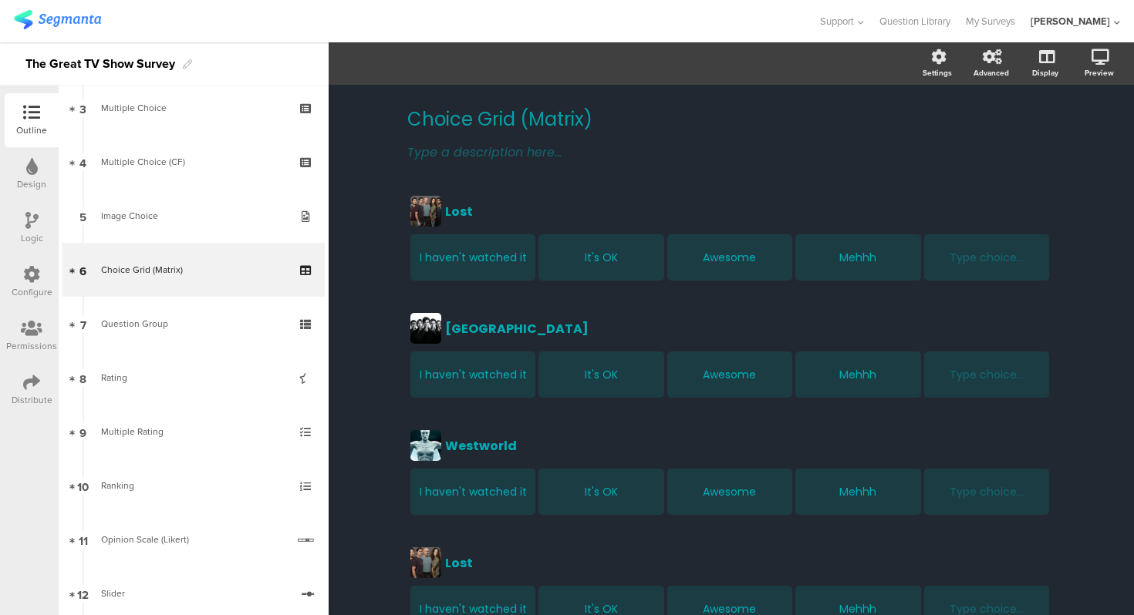
click at [356, 153] on div "Choice Grid (Matrix) Choice Grid (Matrix) Type a description here... Lost Lost …" at bounding box center [731, 530] width 805 height 891
click at [854, 22] on span "Support" at bounding box center [837, 21] width 34 height 15
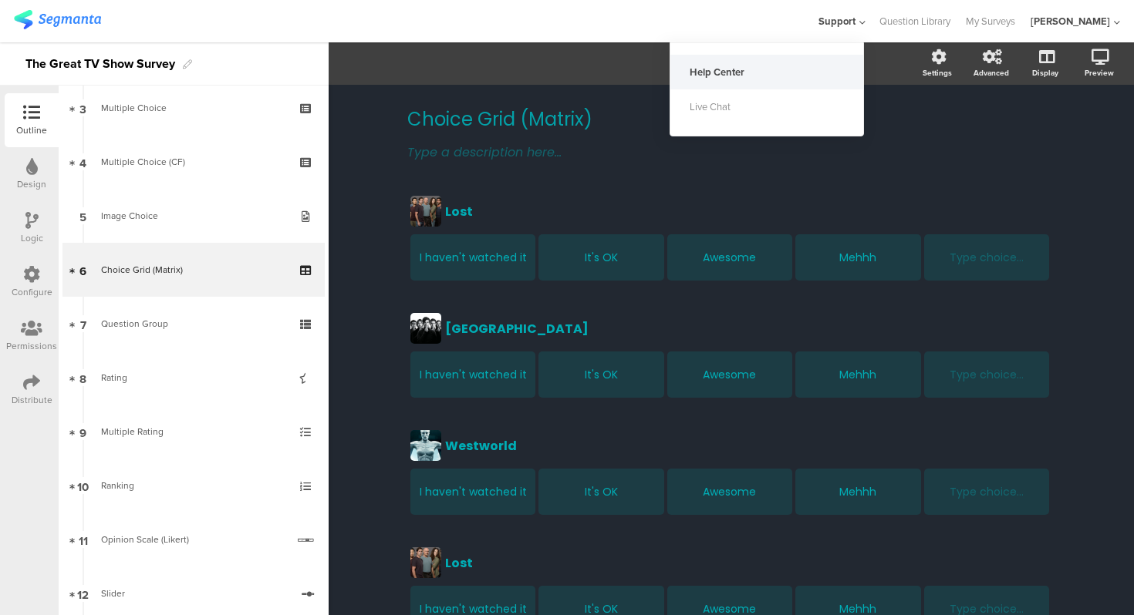
click at [818, 71] on div "Help Center" at bounding box center [766, 72] width 193 height 35
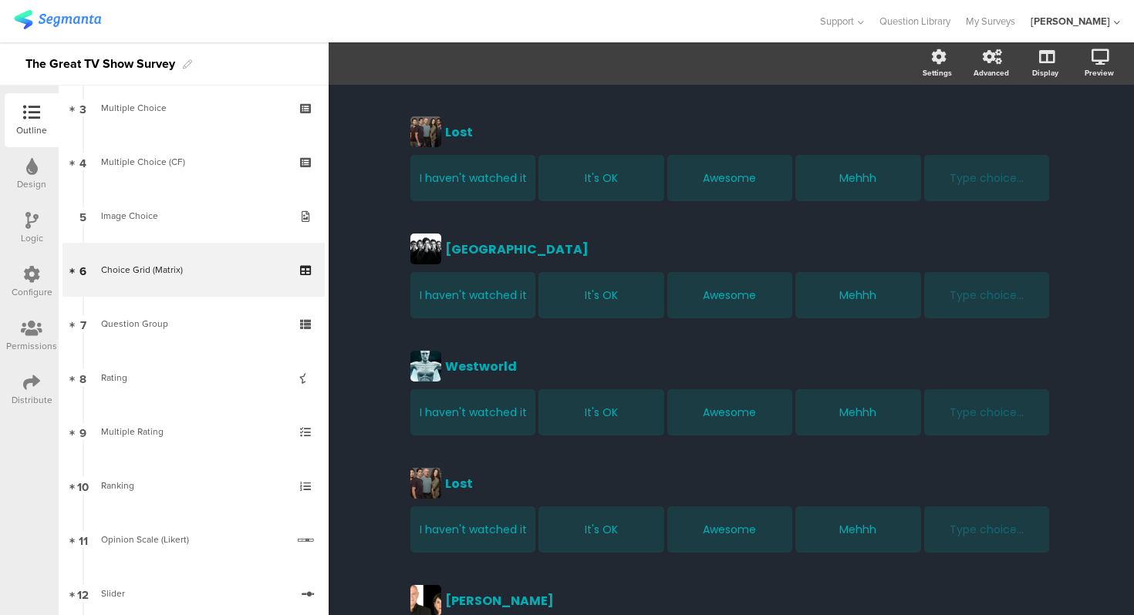
scroll to position [80, 0]
click at [384, 150] on div "Choice Grid (Matrix) Choice Grid (Matrix) Type a description here... Lost Lost …" at bounding box center [731, 450] width 805 height 891
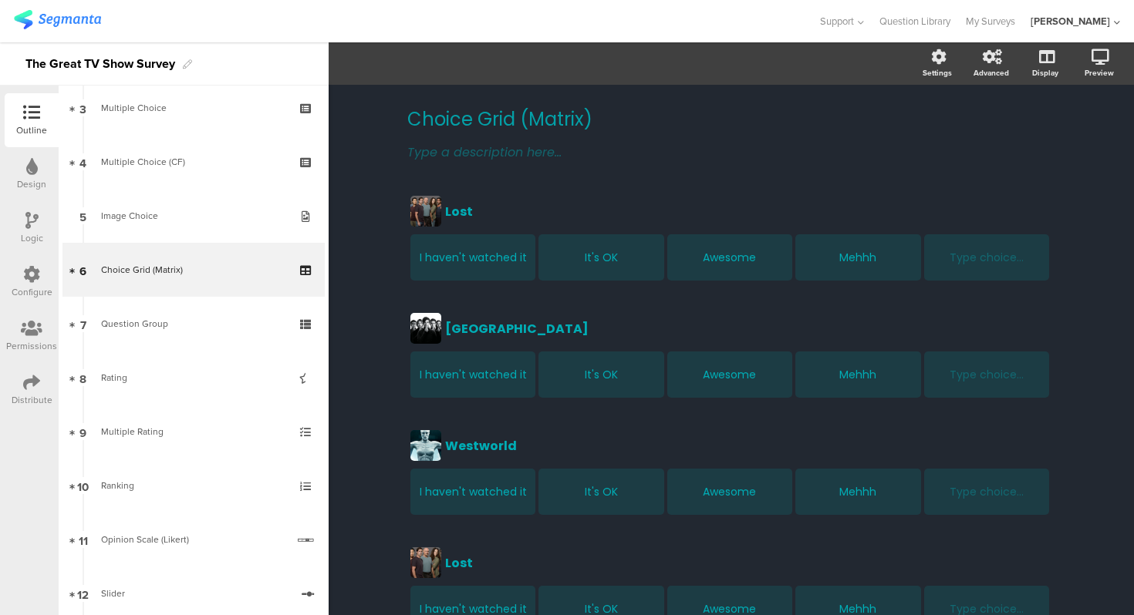
click at [359, 244] on div "Choice Grid (Matrix) Choice Grid (Matrix) Type a description here... Lost Lost …" at bounding box center [731, 530] width 805 height 891
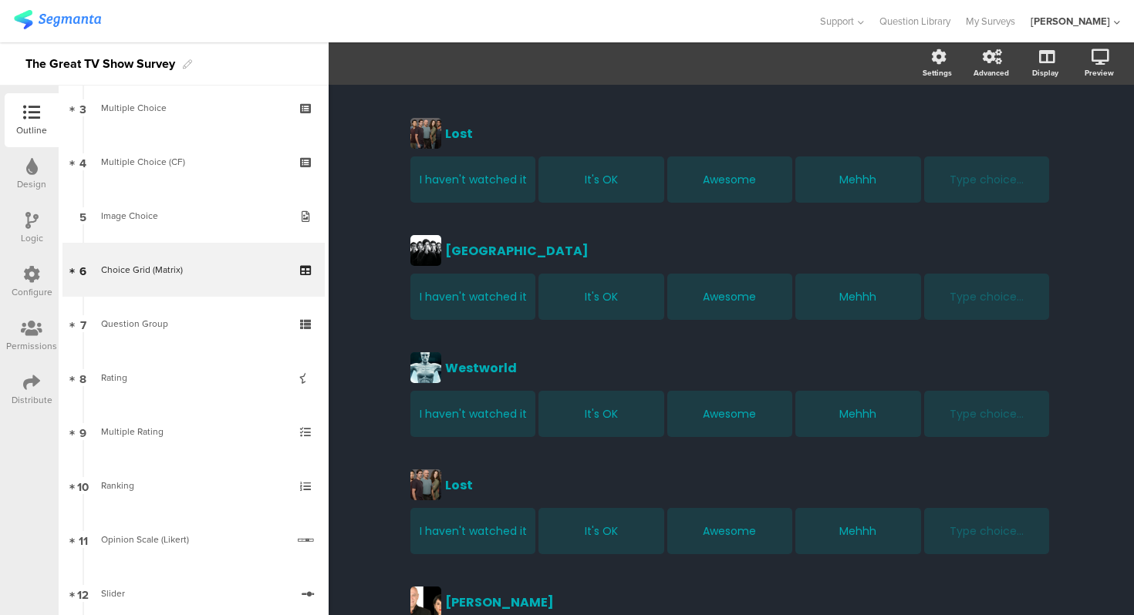
scroll to position [2, 0]
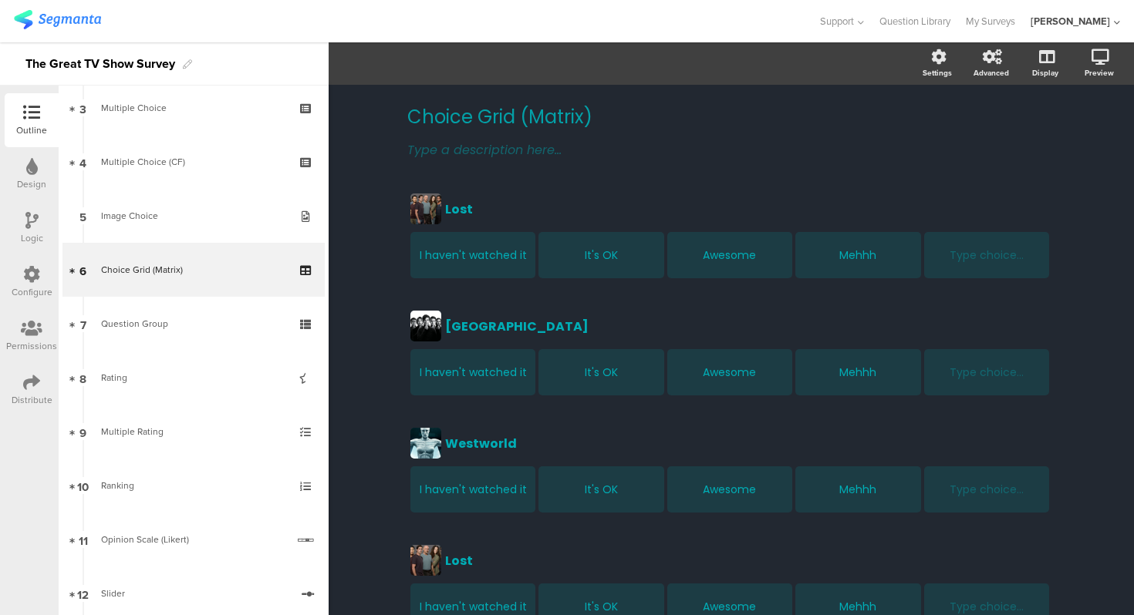
click at [364, 298] on div "Choice Grid (Matrix) Choice Grid (Matrix) Type a description here... Lost Lost …" at bounding box center [731, 528] width 805 height 891
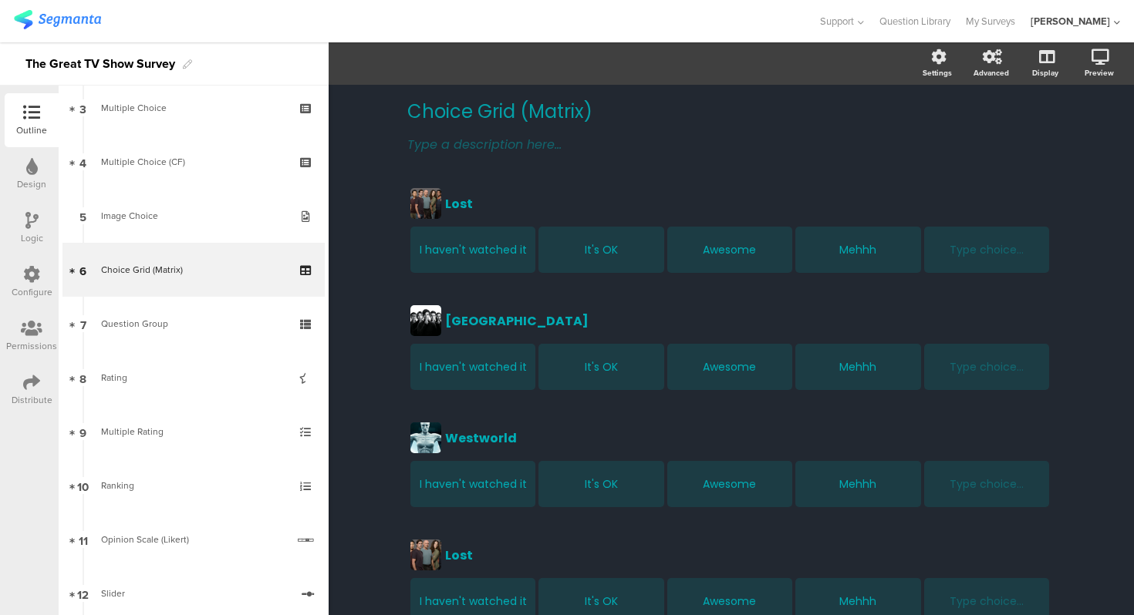
scroll to position [0, 0]
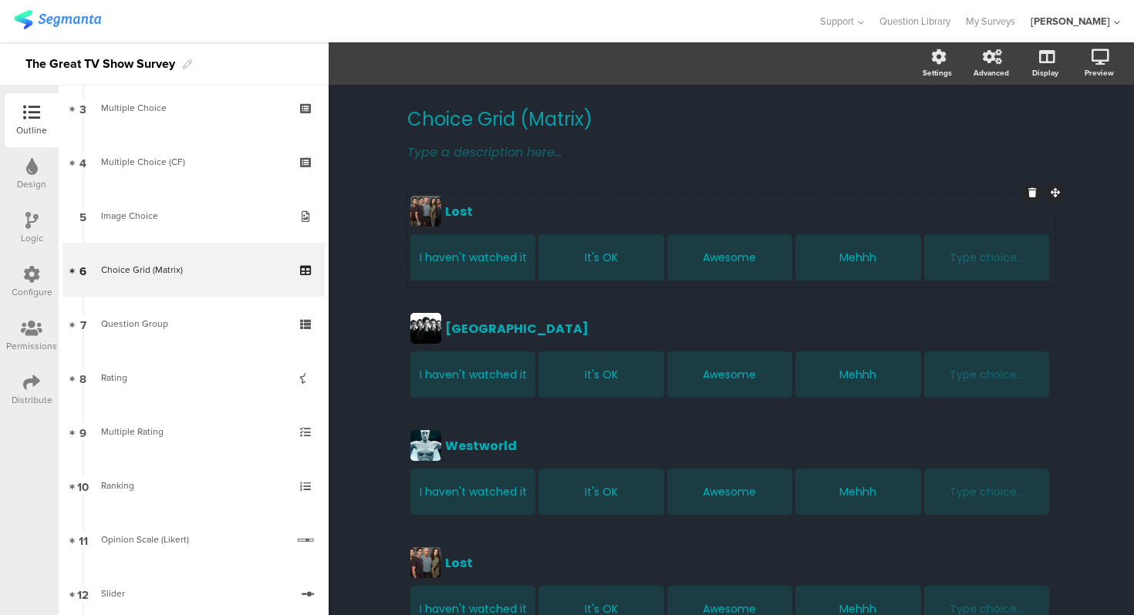
click at [426, 213] on div at bounding box center [425, 211] width 31 height 31
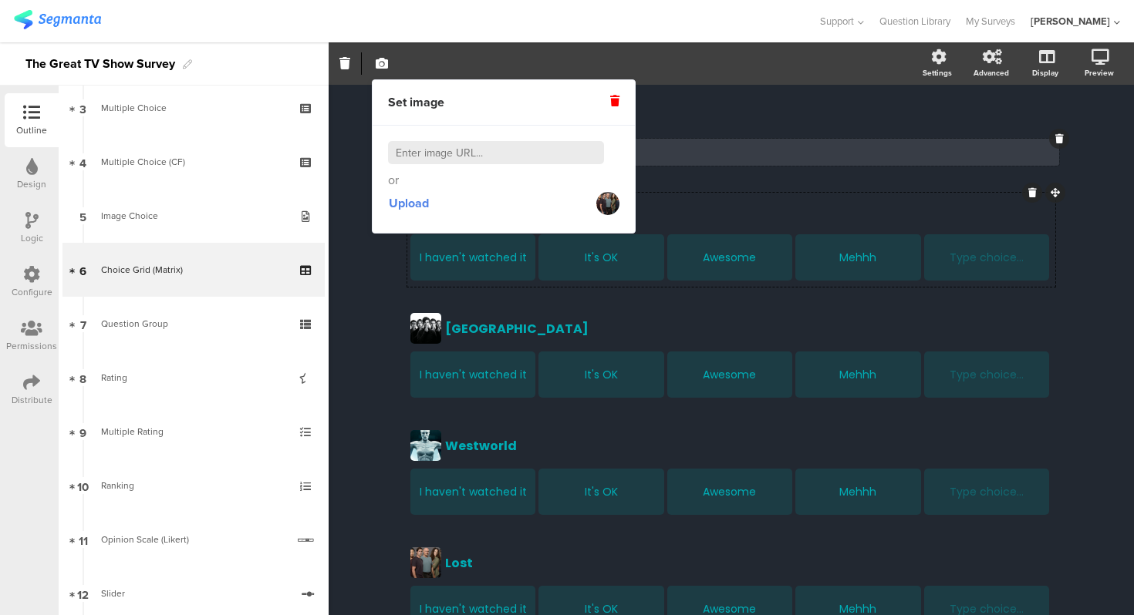
click at [771, 162] on div "Type a description here..." at bounding box center [730, 152] width 655 height 27
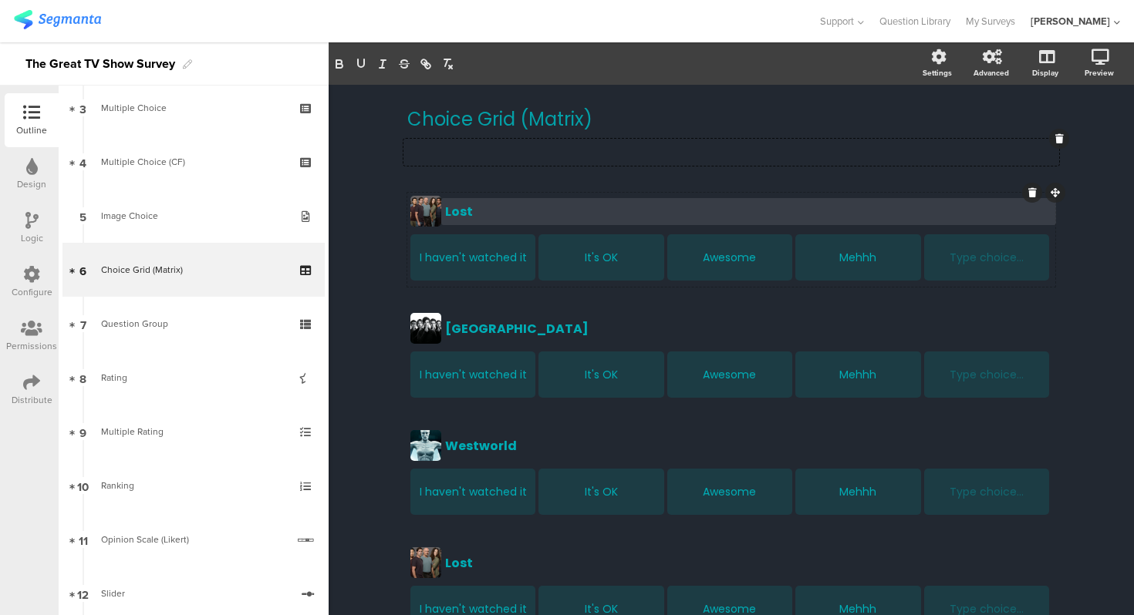
click at [957, 215] on div "Lost" at bounding box center [748, 211] width 607 height 19
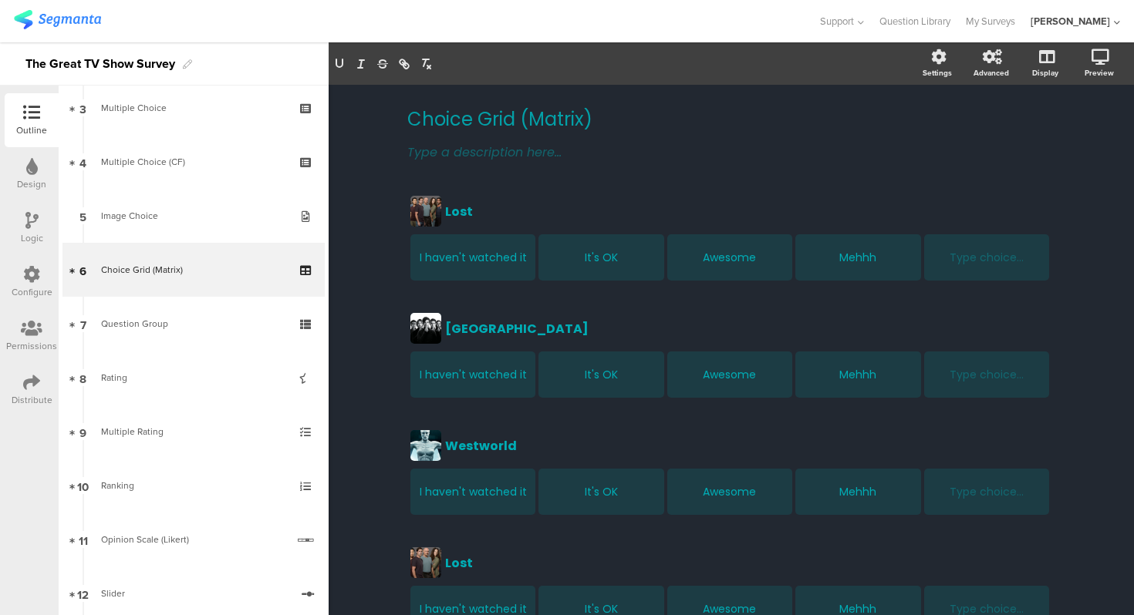
click at [382, 254] on div "Choice Grid (Matrix) Choice Grid (Matrix) Type a description here... Lost Lost …" at bounding box center [731, 530] width 805 height 891
click at [416, 223] on div at bounding box center [425, 211] width 31 height 31
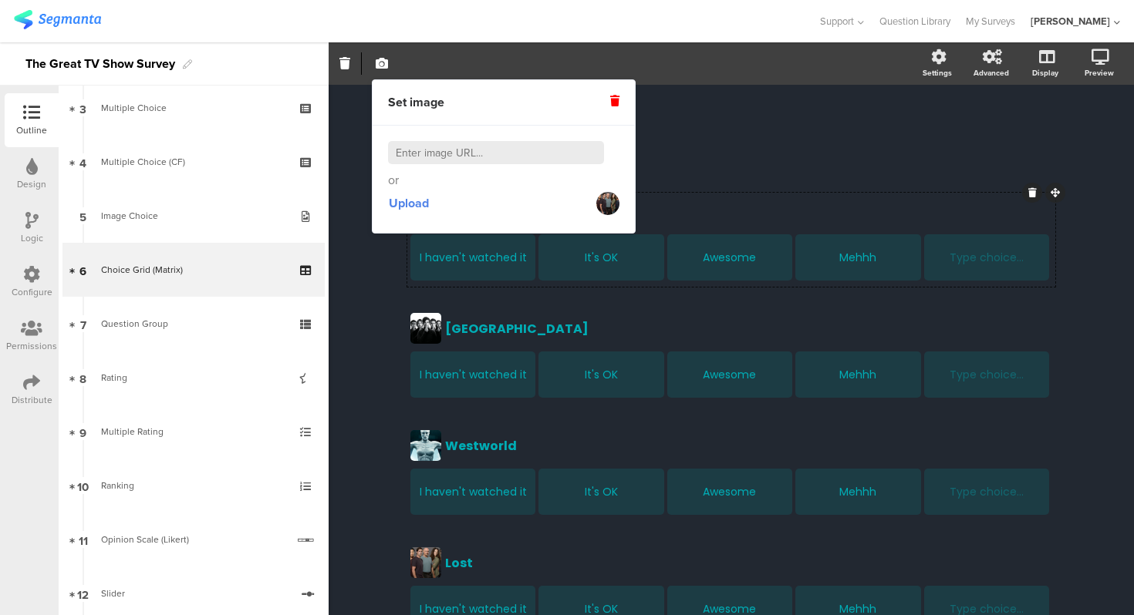
click at [839, 68] on div at bounding box center [623, 63] width 589 height 22
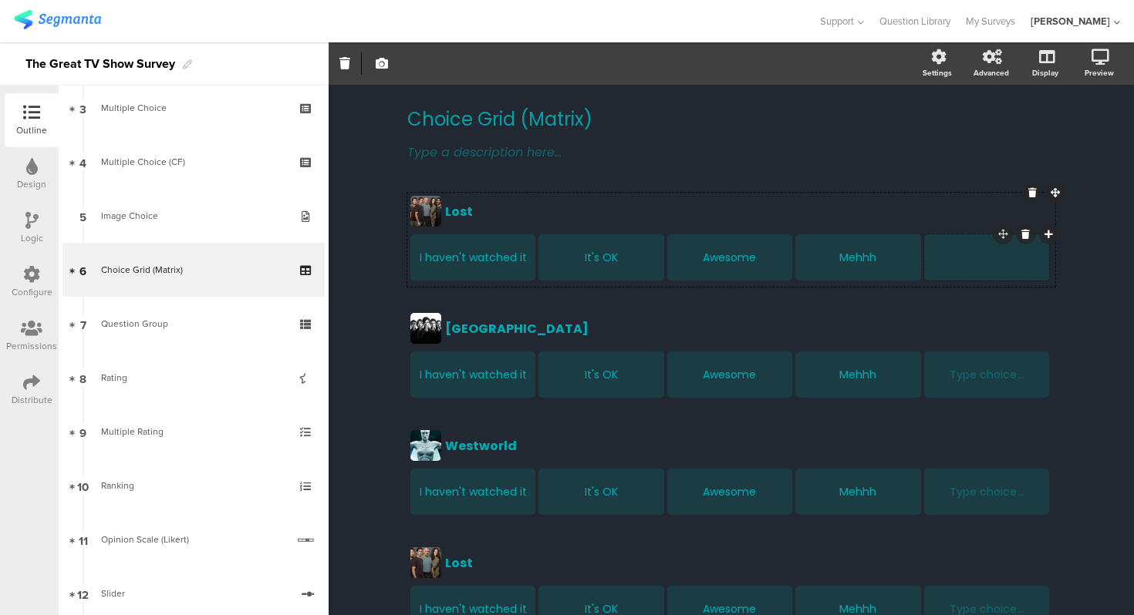
click at [1050, 230] on icon at bounding box center [1048, 234] width 8 height 9
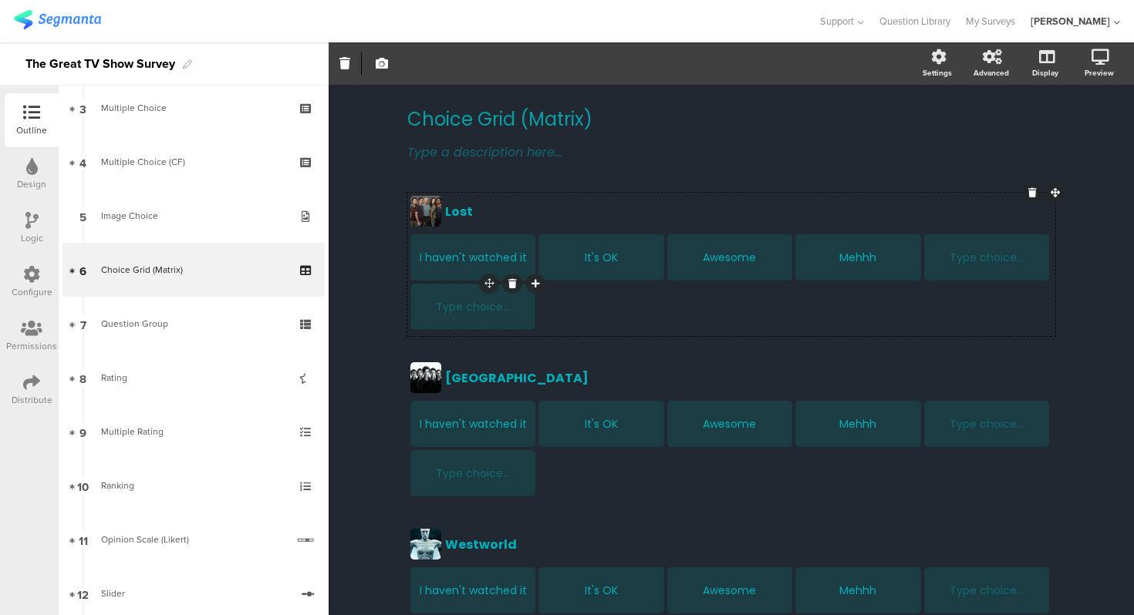
click at [510, 284] on icon at bounding box center [512, 283] width 8 height 9
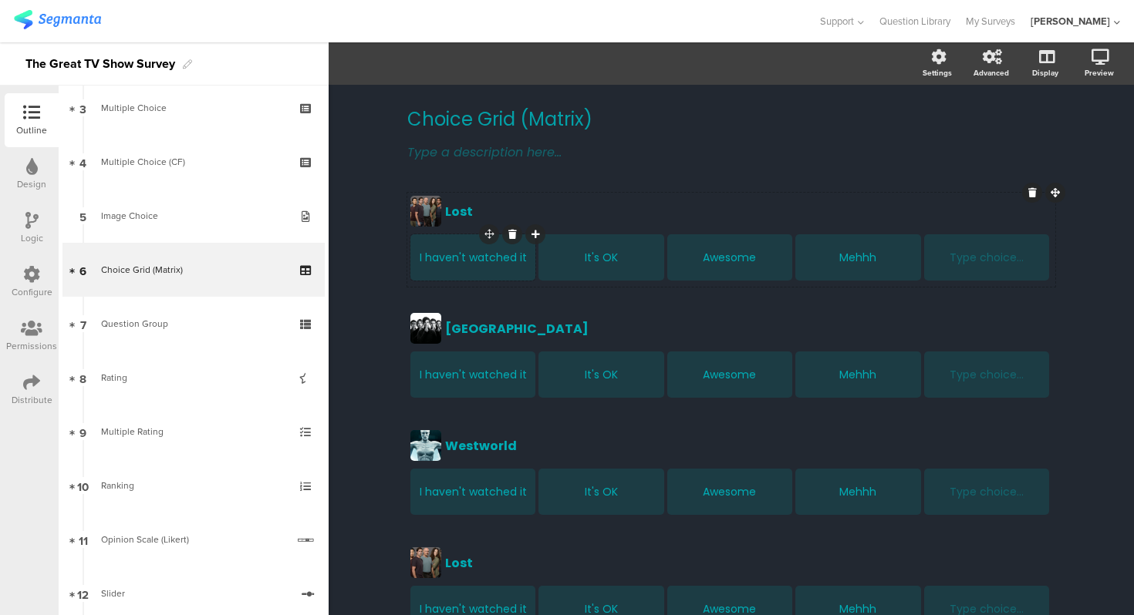
click at [476, 258] on div "I haven't watched it" at bounding box center [473, 258] width 120 height 16
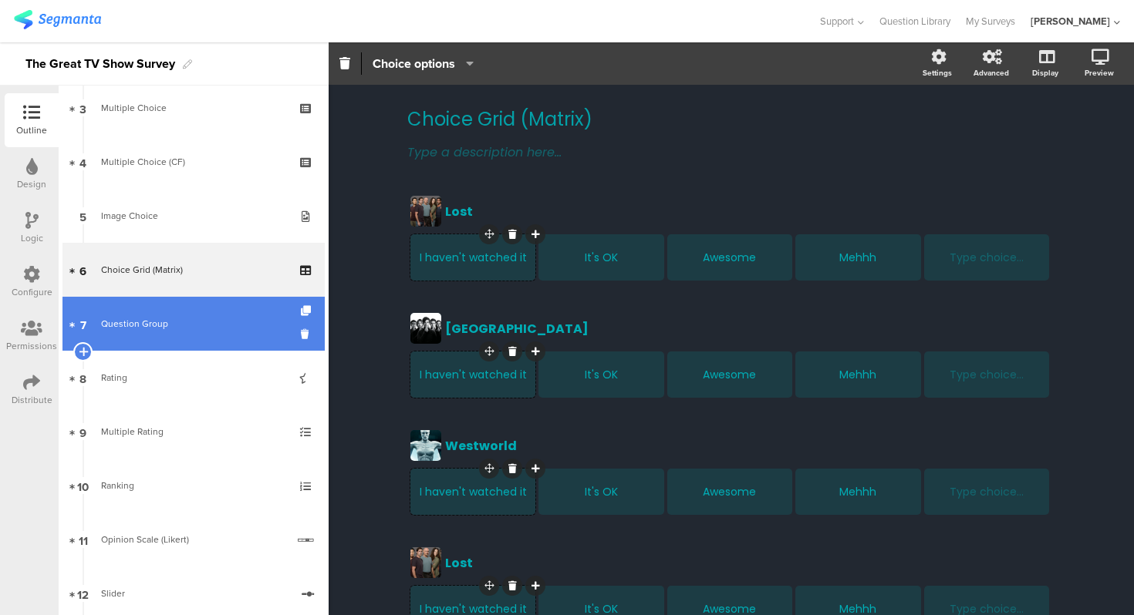
click at [307, 302] on div at bounding box center [307, 324] width 13 height 54
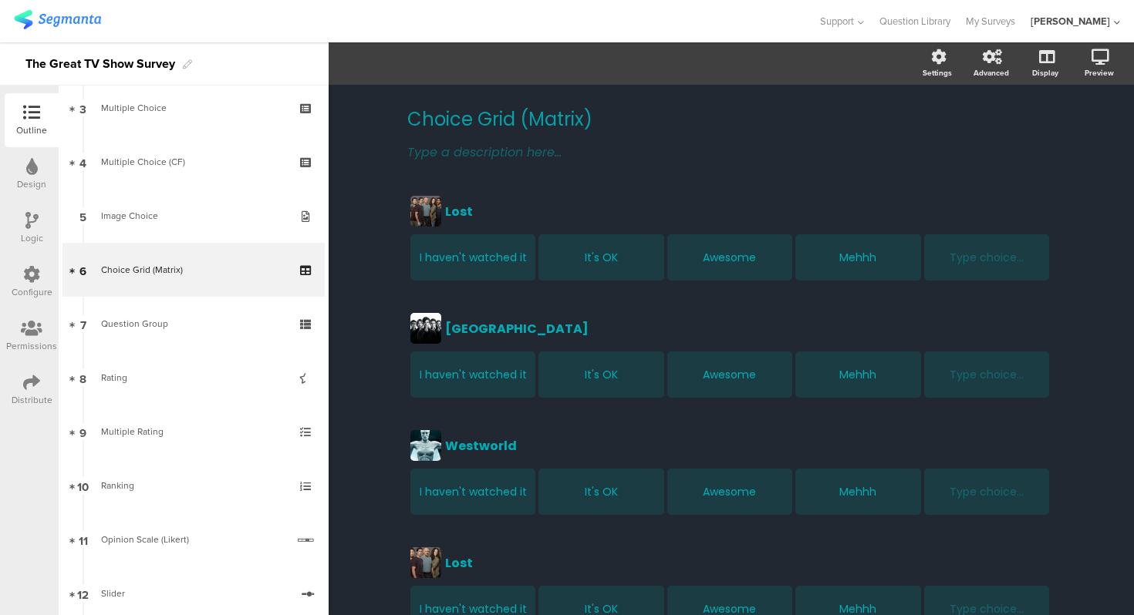
click at [384, 283] on div "Choice Grid (Matrix) Choice Grid (Matrix) Type a description here... Lost Lost …" at bounding box center [731, 530] width 805 height 891
click at [377, 277] on div "Choice Grid (Matrix) Choice Grid (Matrix) Type a description here... Lost Lost …" at bounding box center [731, 530] width 805 height 891
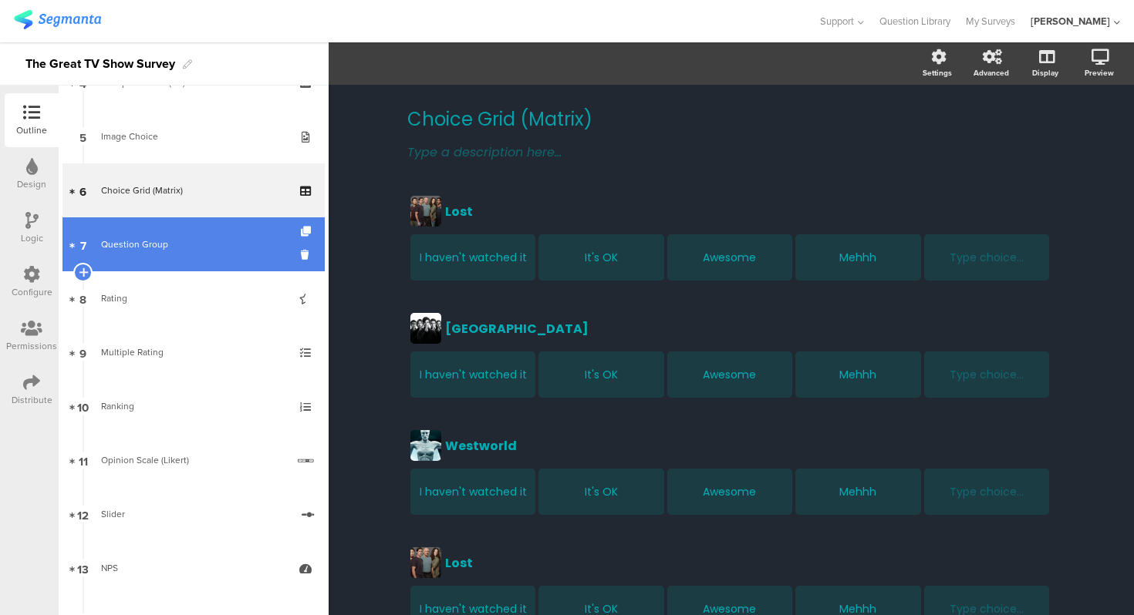
scroll to position [372, 0]
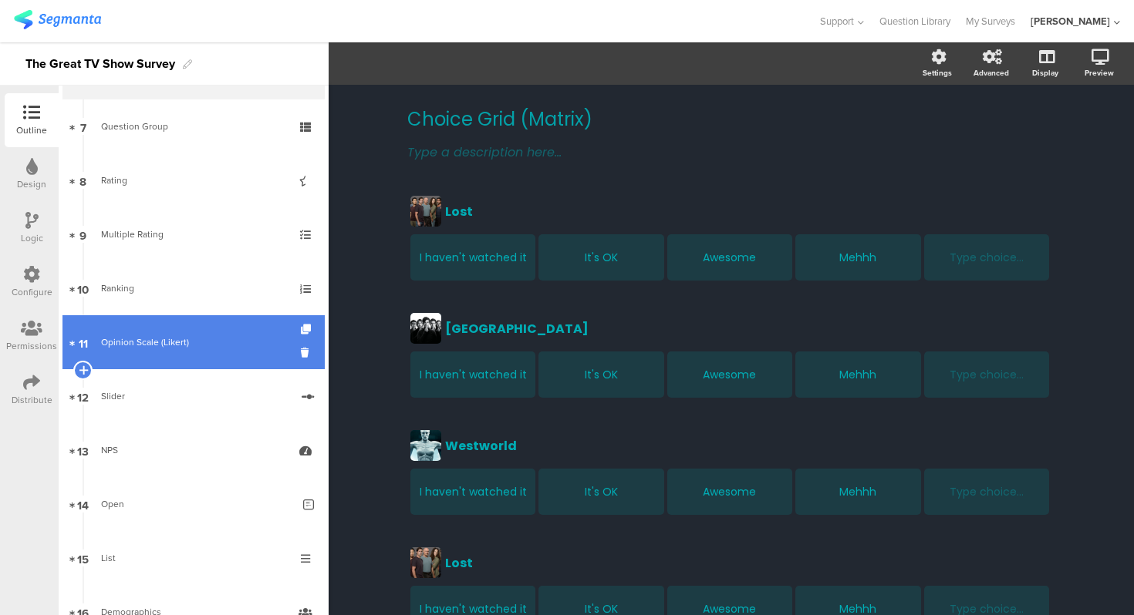
click at [164, 323] on link "11 Opinion Scale (Likert)" at bounding box center [193, 342] width 262 height 54
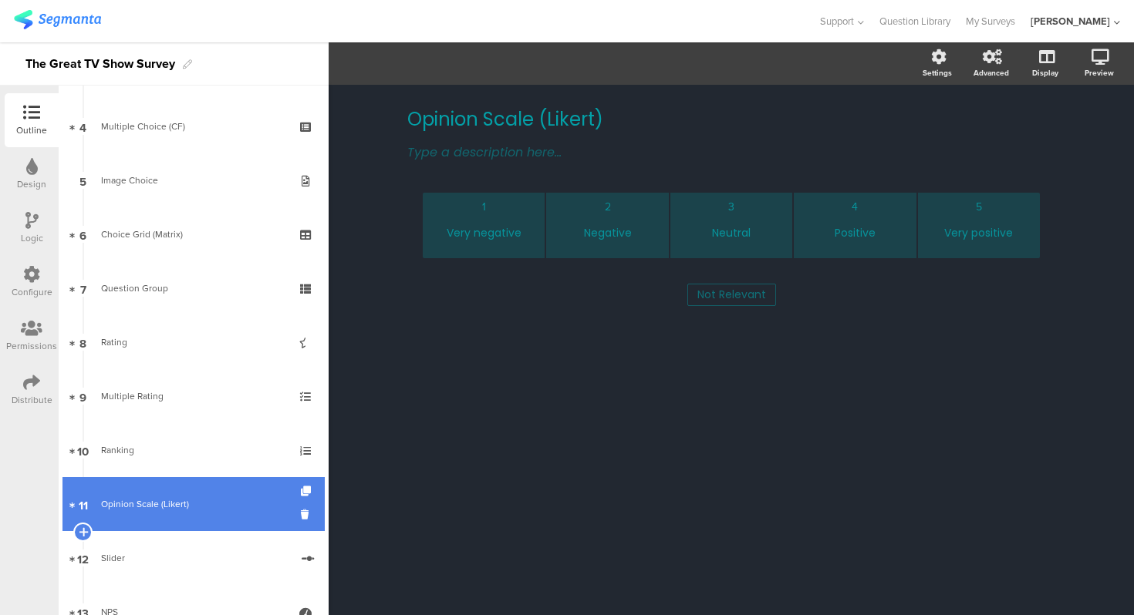
scroll to position [204, 0]
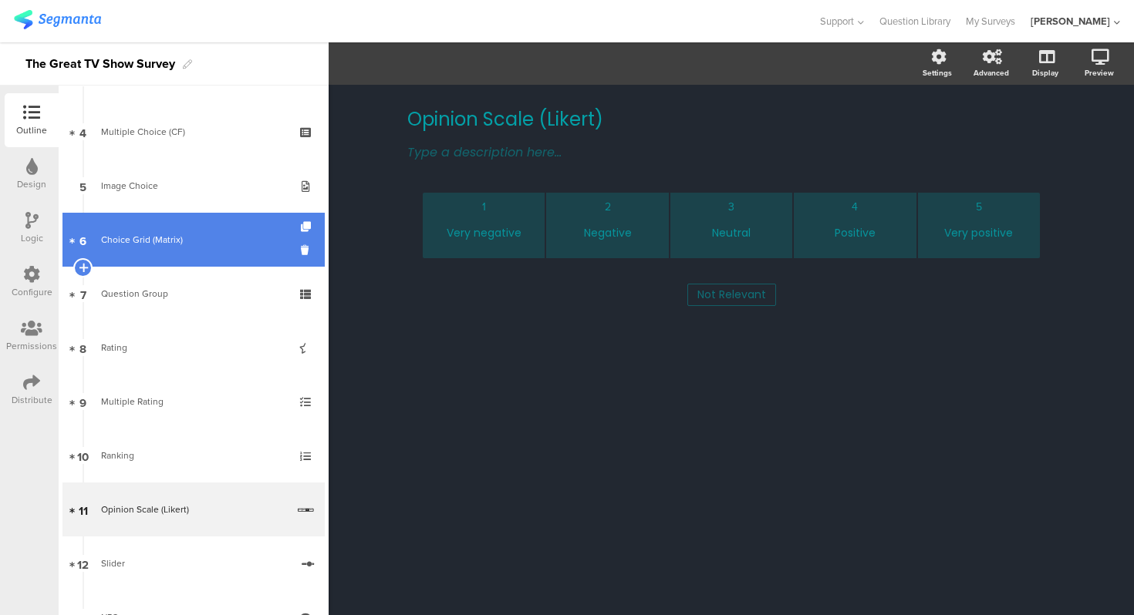
click at [170, 247] on div "Choice Grid (Matrix)" at bounding box center [193, 239] width 184 height 15
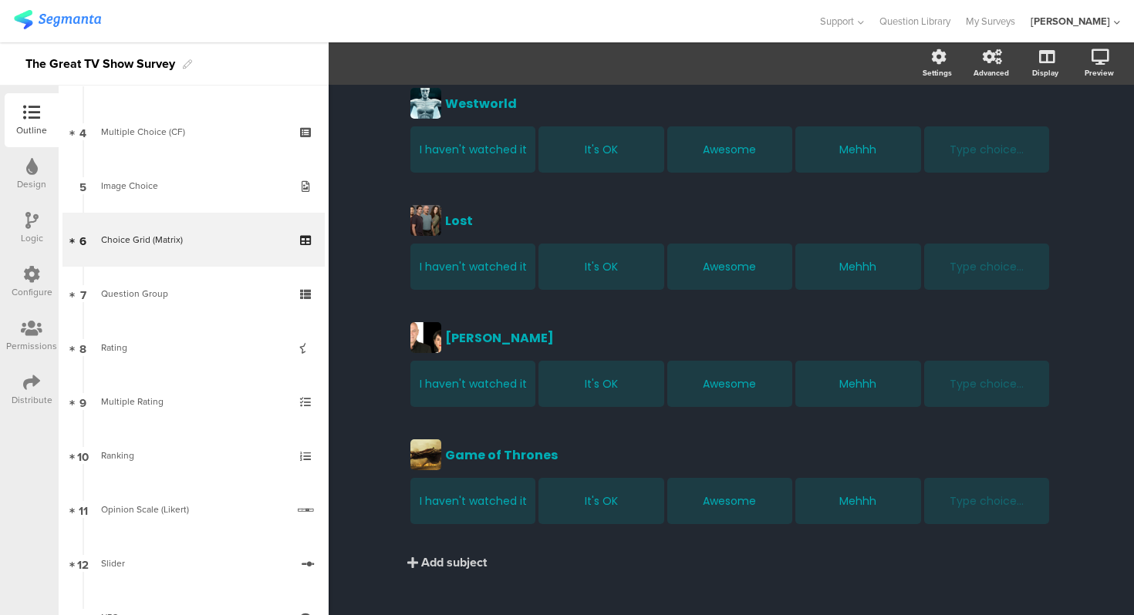
scroll to position [359, 0]
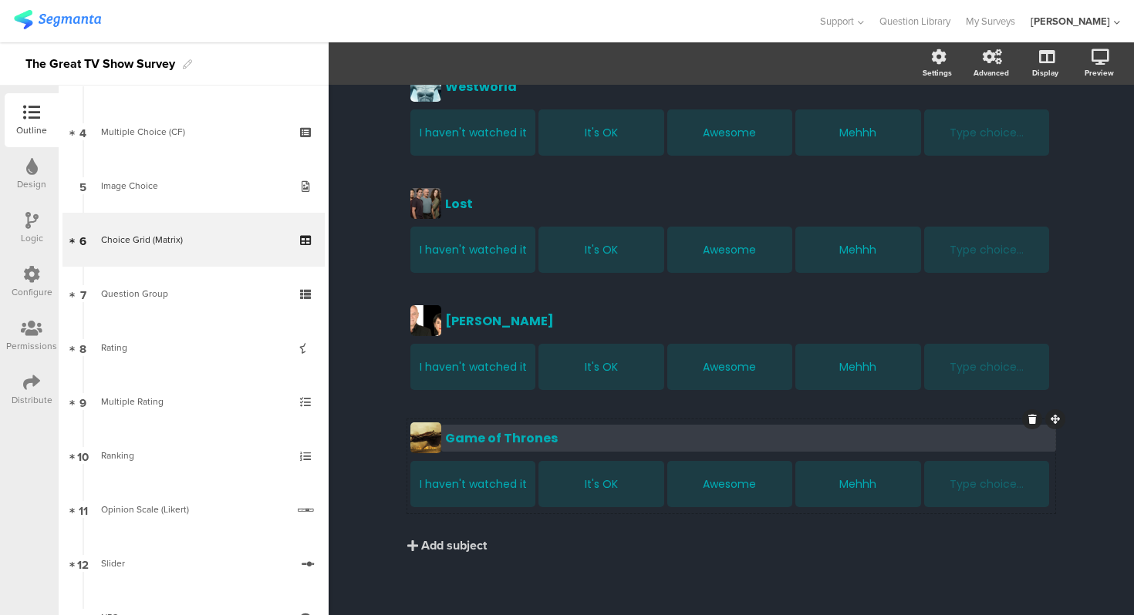
click at [498, 432] on div "Game of Thrones" at bounding box center [748, 438] width 607 height 19
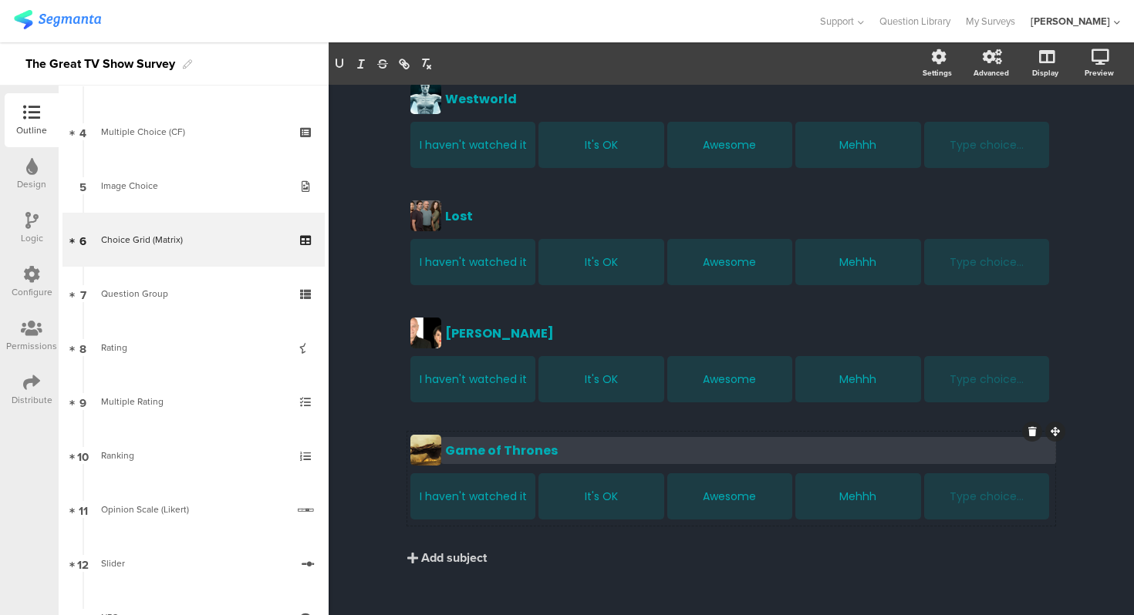
click at [498, 432] on div "Game of Thrones Game of Thrones Game of Thrones I haven't watched it It's OK Aw…" at bounding box center [731, 479] width 648 height 94
click at [504, 443] on div "Game of Thrones" at bounding box center [748, 450] width 607 height 19
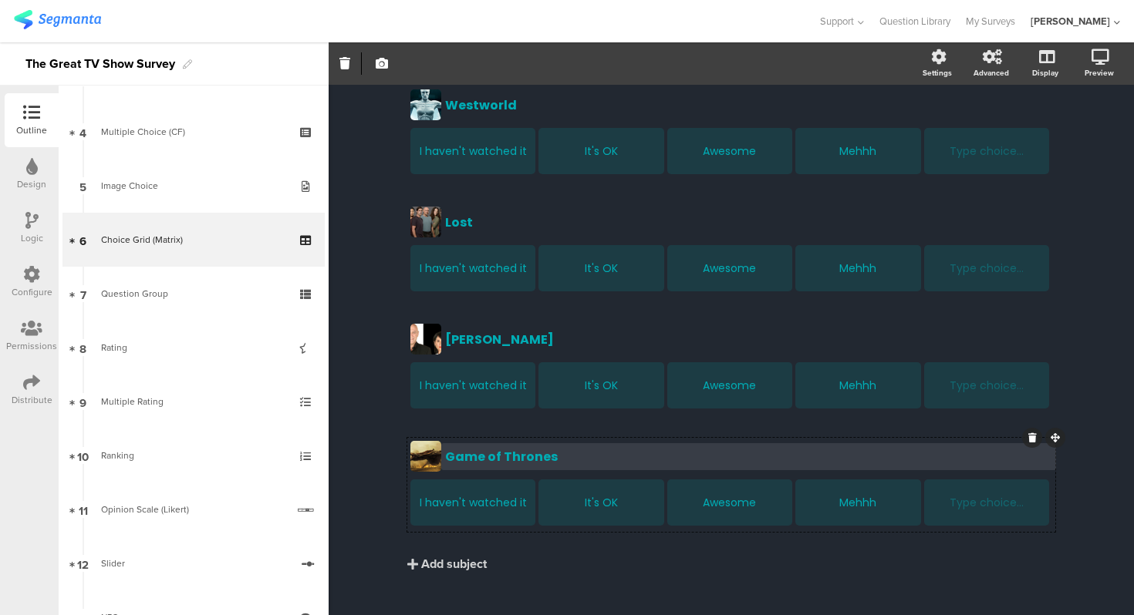
click at [504, 443] on div "Game of Thrones Game of Thrones" at bounding box center [748, 456] width 615 height 27
click at [504, 443] on div "Game of Thrones Game of Thrones Game of Thrones" at bounding box center [748, 456] width 615 height 27
click at [511, 458] on p "Game of Thrones" at bounding box center [748, 456] width 607 height 19
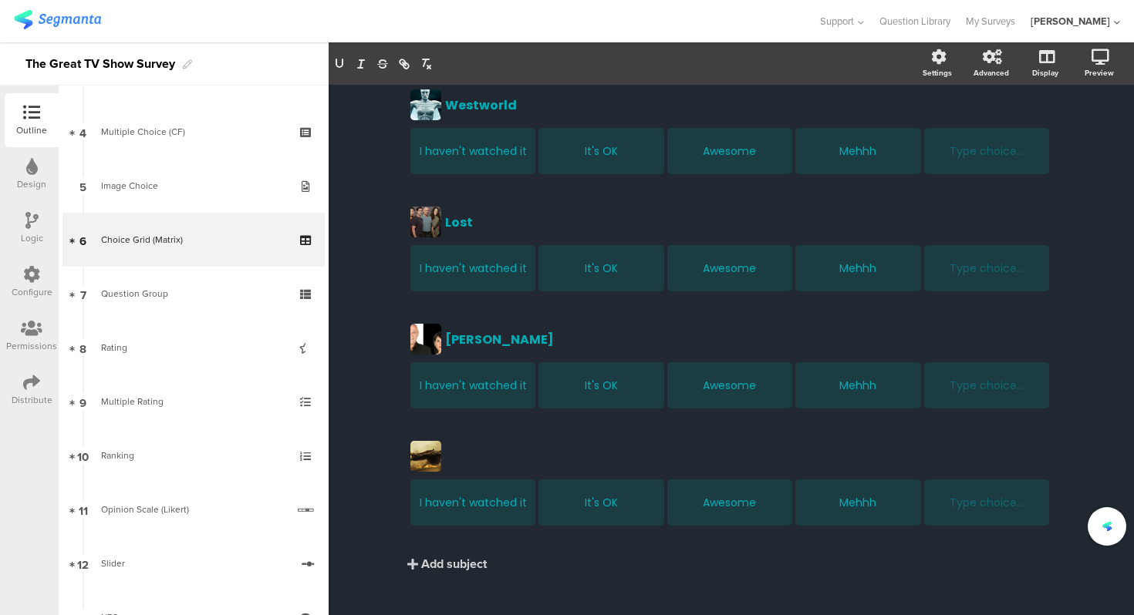
click at [370, 451] on div "Choice Grid (Matrix) Choice Grid (Matrix) Type a description here... Lost Lost …" at bounding box center [731, 189] width 805 height 891
click at [437, 450] on div at bounding box center [425, 456] width 31 height 31
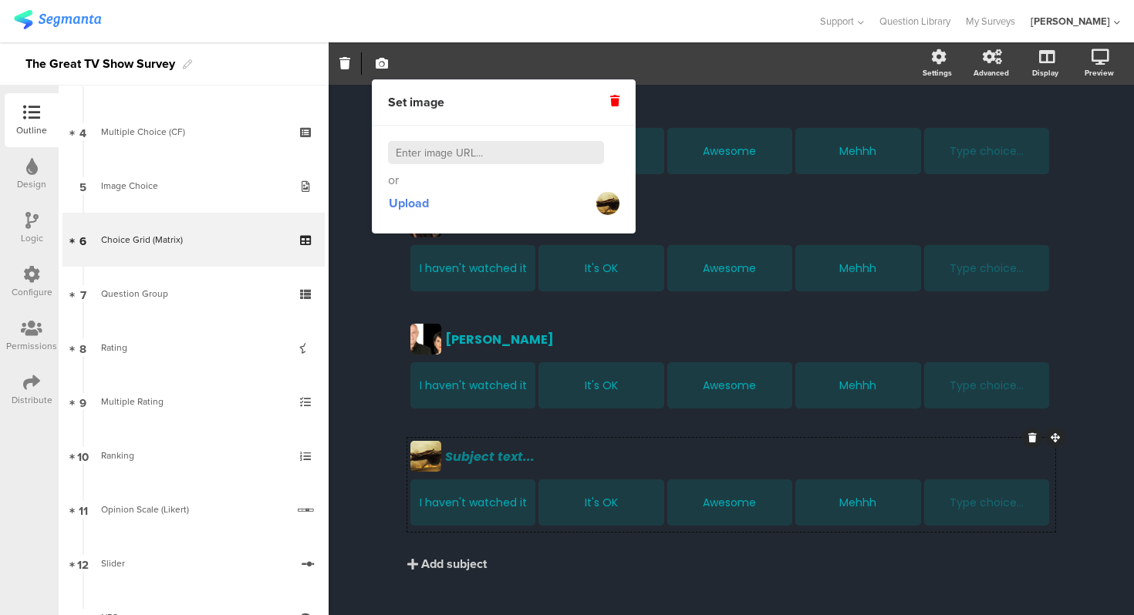
click at [612, 96] on icon at bounding box center [614, 101] width 9 height 11
click at [369, 350] on div "Choice Grid (Matrix) Choice Grid (Matrix) Type a description here... Lost Lost …" at bounding box center [731, 189] width 805 height 891
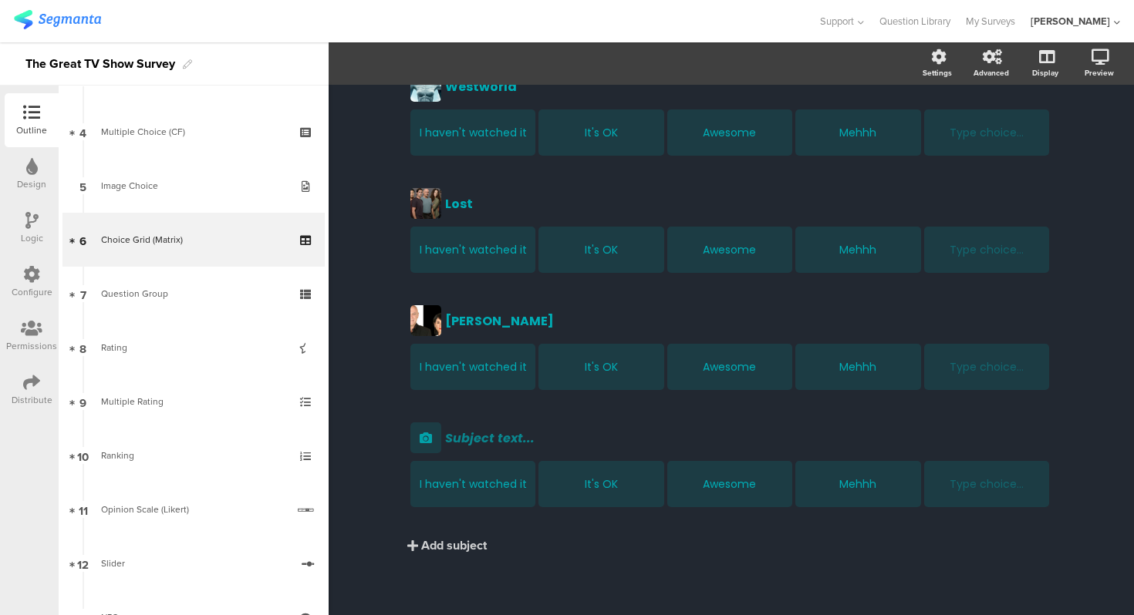
scroll to position [0, 0]
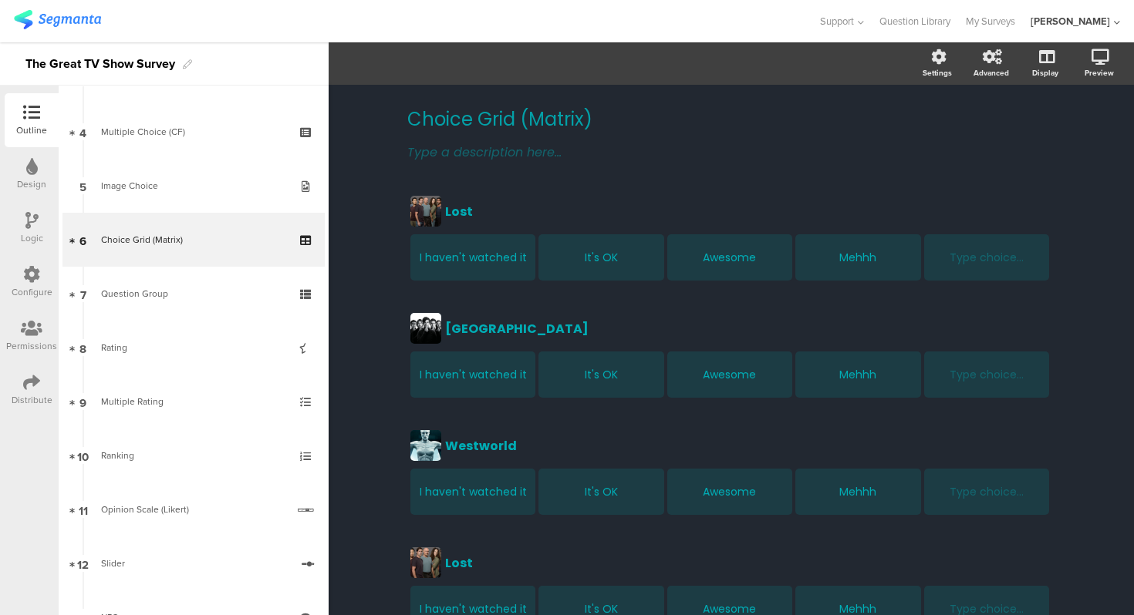
click at [350, 126] on div "Choice Grid (Matrix) Choice Grid (Matrix) Type a description here... Lost Lost …" at bounding box center [731, 530] width 805 height 891
click at [363, 243] on div "Choice Grid (Matrix) Choice Grid (Matrix) Type a description here... Lost Lost …" at bounding box center [731, 530] width 805 height 891
